Goal: Navigation & Orientation: Find specific page/section

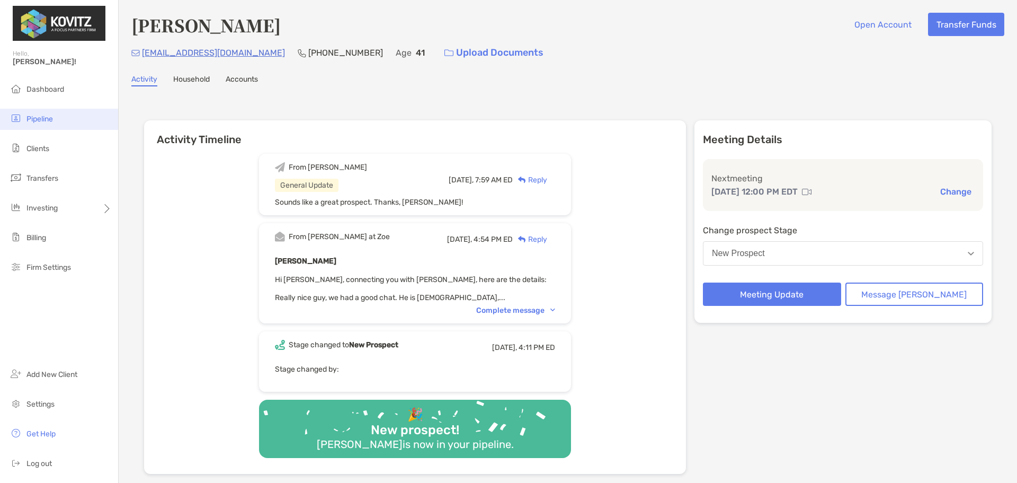
click at [38, 111] on li "Pipeline" at bounding box center [59, 119] width 118 height 21
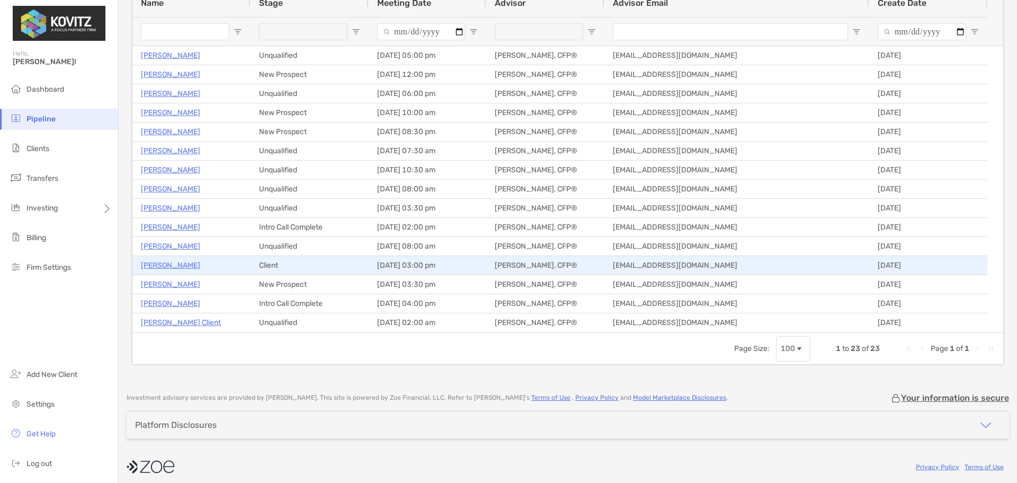
scroll to position [114, 0]
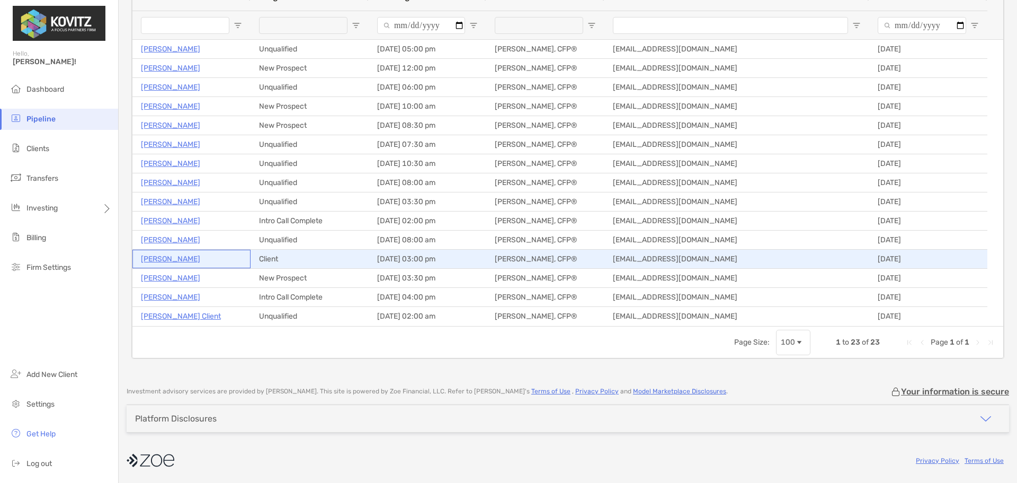
click at [147, 257] on p "[PERSON_NAME]" at bounding box center [170, 258] width 59 height 13
